Goal: Navigation & Orientation: Find specific page/section

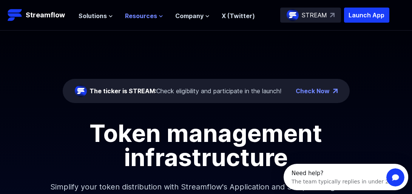
click at [133, 17] on span "Resources" at bounding box center [141, 15] width 32 height 9
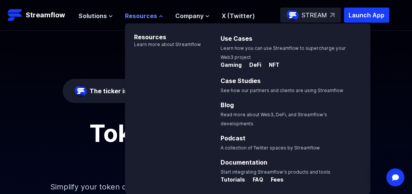
click at [133, 17] on span "Resources" at bounding box center [141, 15] width 32 height 9
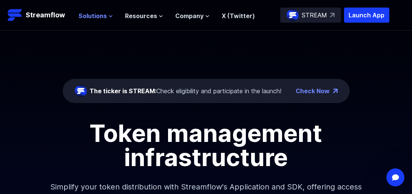
click at [91, 16] on span "Solutions" at bounding box center [93, 15] width 28 height 9
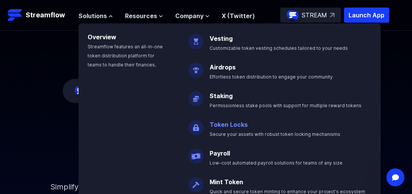
click at [235, 124] on link "Token Locks" at bounding box center [229, 125] width 38 height 8
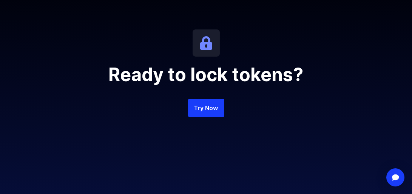
scroll to position [1662, 0]
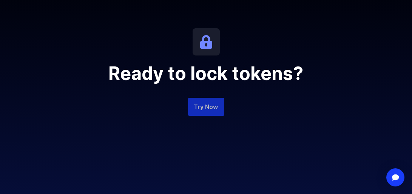
click at [211, 103] on link "Try Now" at bounding box center [206, 107] width 36 height 18
